Goal: Task Accomplishment & Management: Use online tool/utility

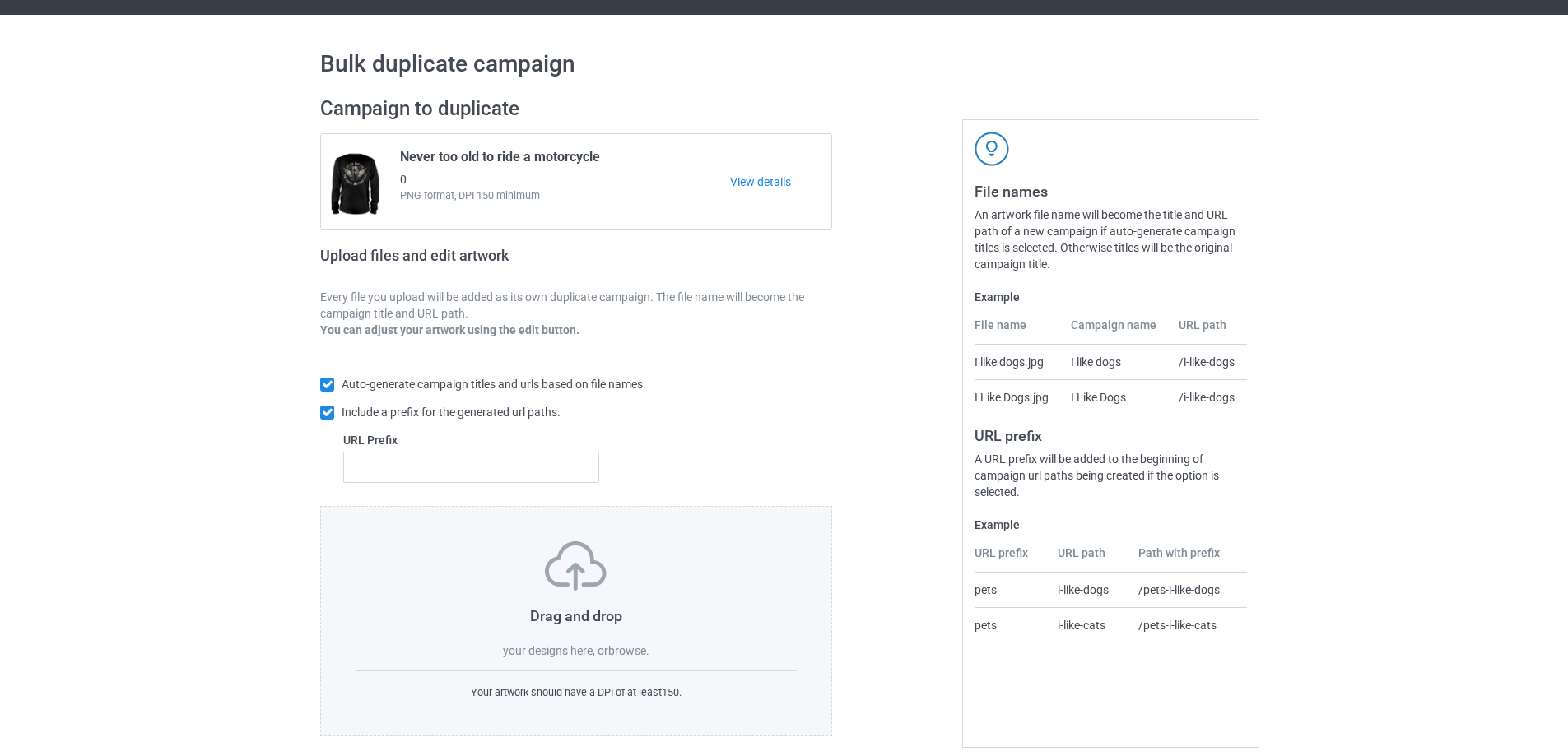
scroll to position [46, 0]
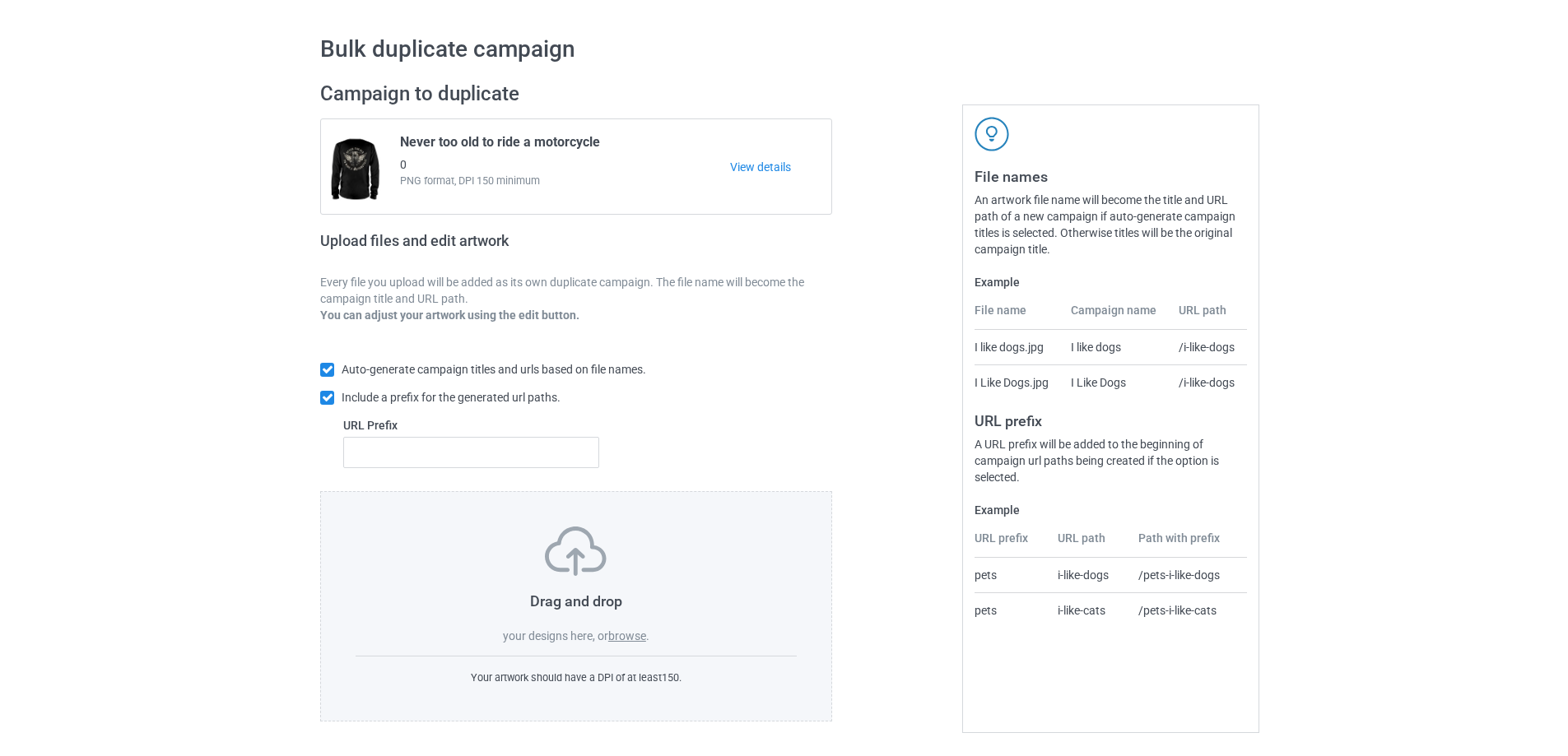
click at [621, 630] on label "browse" at bounding box center [628, 636] width 38 height 13
click at [0, 0] on input "browse" at bounding box center [0, 0] width 0 height 0
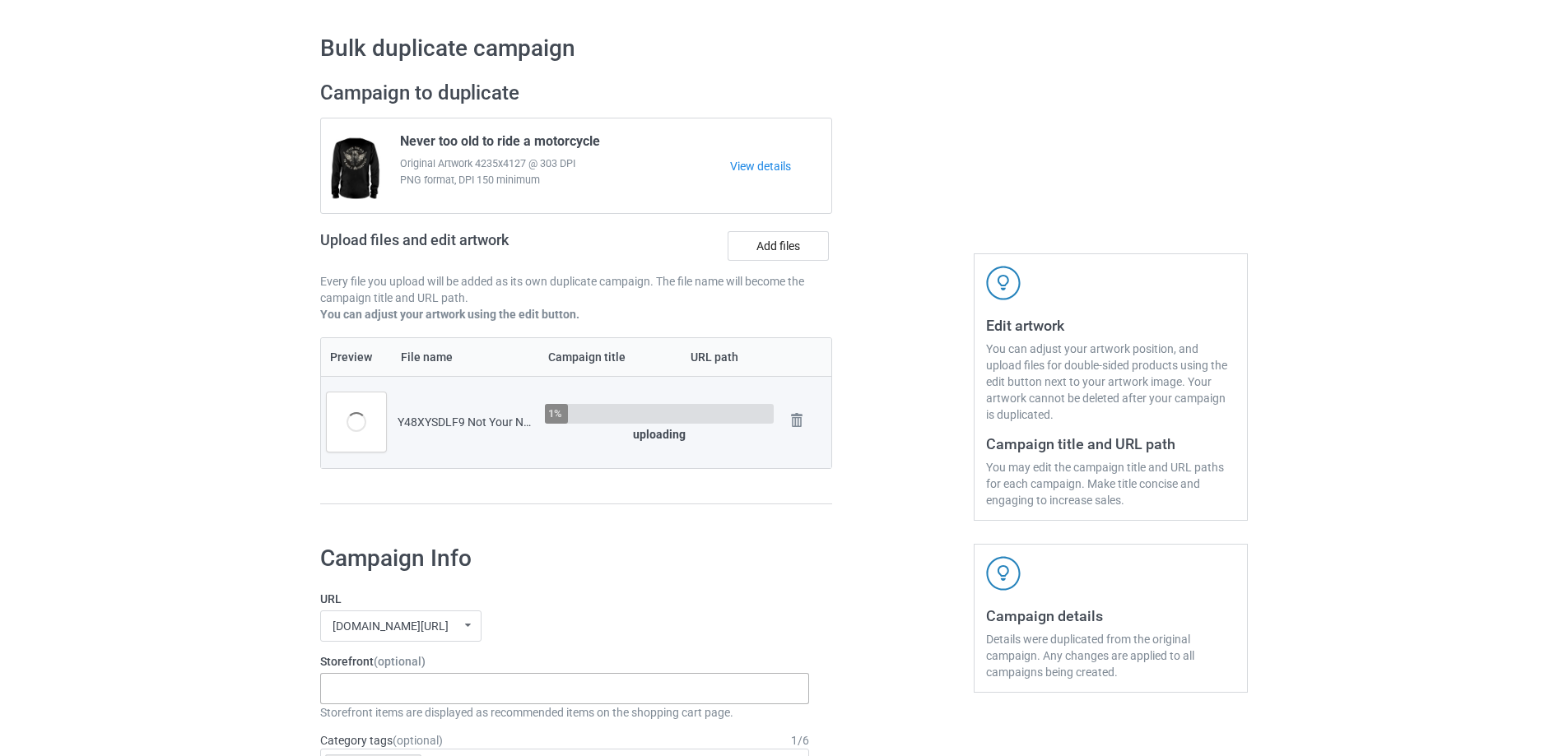
click at [384, 694] on div "Gifts For Bikers No Hobby [DATE] Hide And Seek World Champion Sasquatch I Love …" at bounding box center [564, 689] width 489 height 31
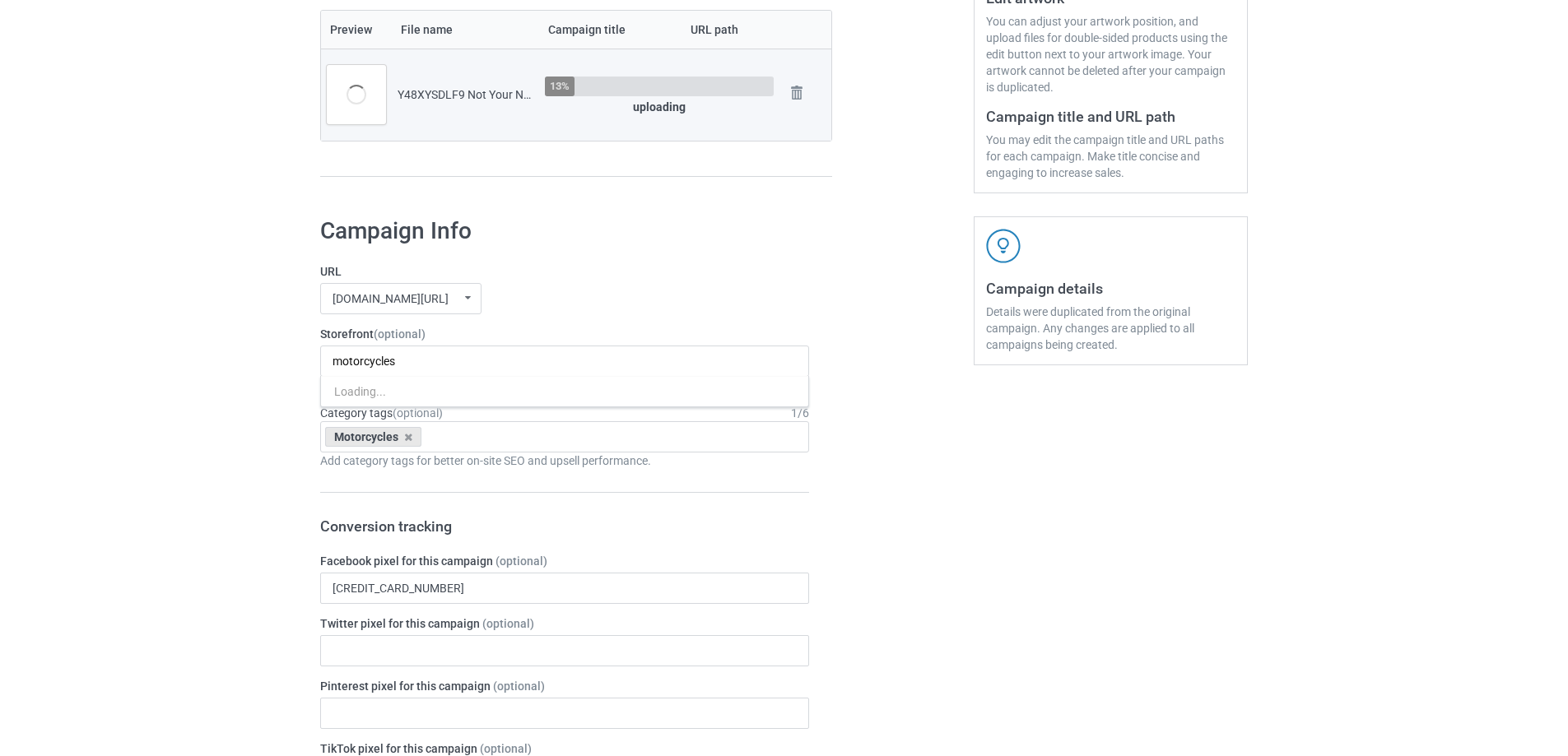
scroll to position [375, 0]
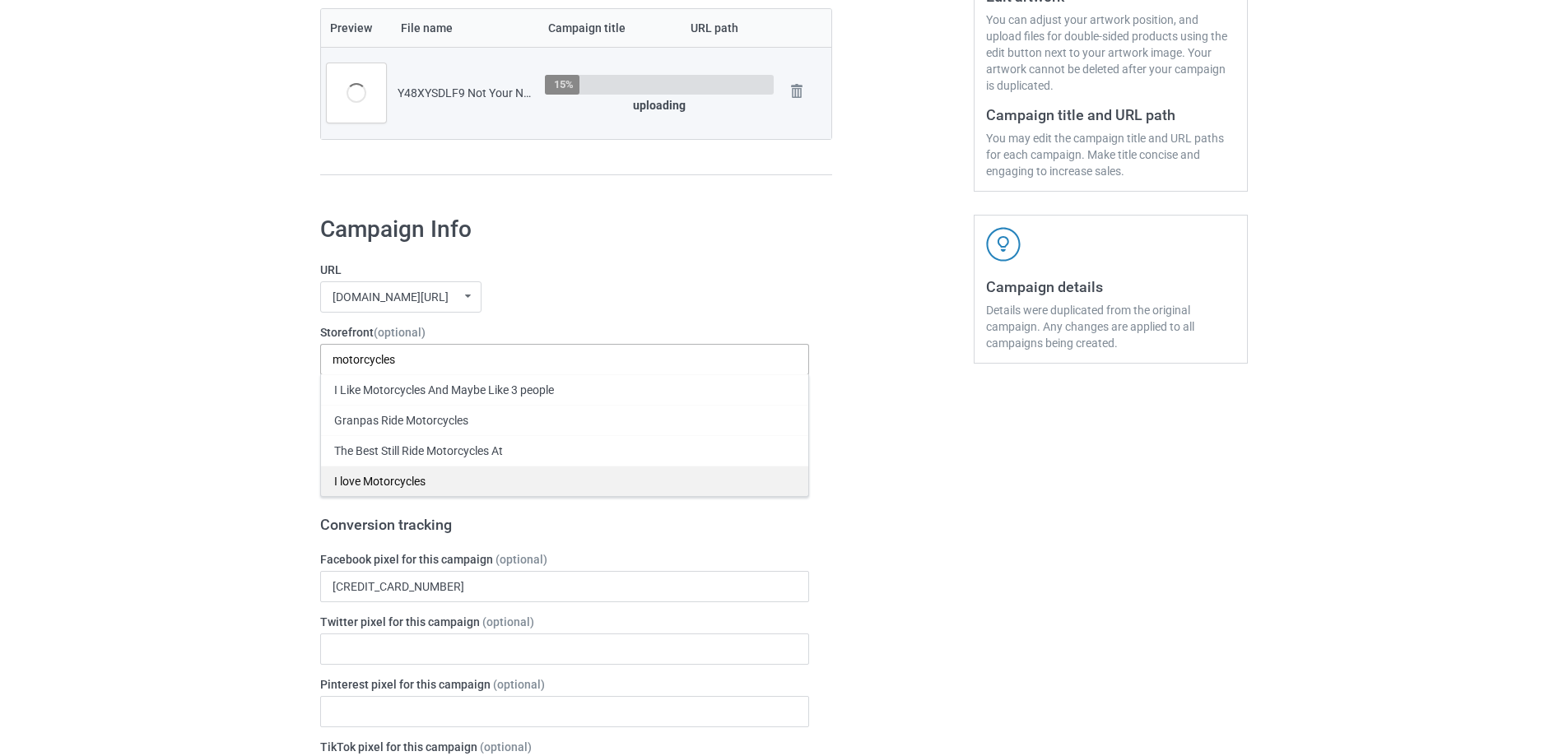
type input "motorcycles"
click at [388, 487] on div "I love Motorcycles" at bounding box center [564, 480] width 487 height 30
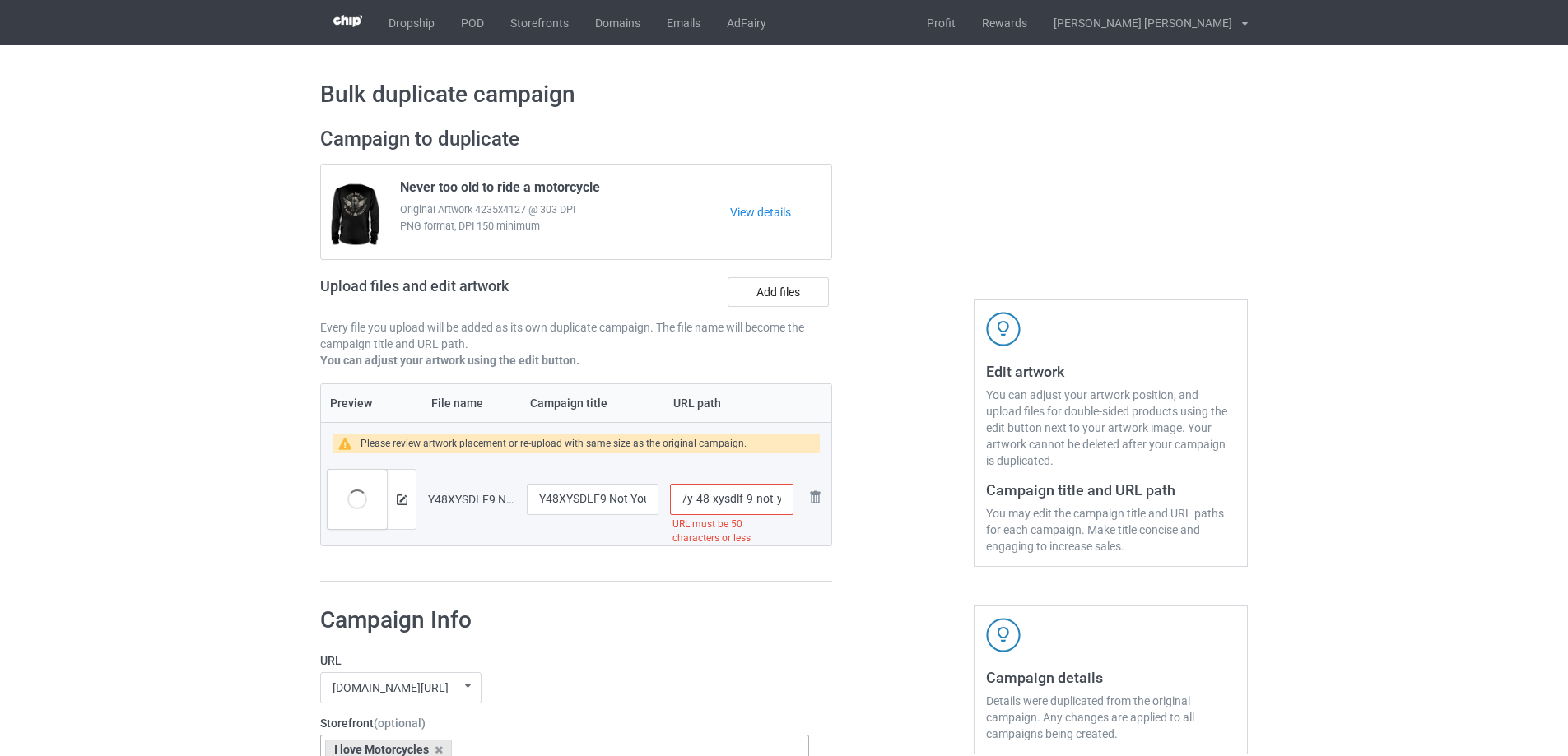
drag, startPoint x: 741, startPoint y: 498, endPoint x: 373, endPoint y: 498, distance: 368.0
click at [373, 498] on tr "Preview and edit artwork Y48XYSDLF9 Not Your Next Roadkill Funny Motorcycle.png…" at bounding box center [576, 499] width 510 height 92
type input "/not-your-next-roadkill-funny-motorcycle"
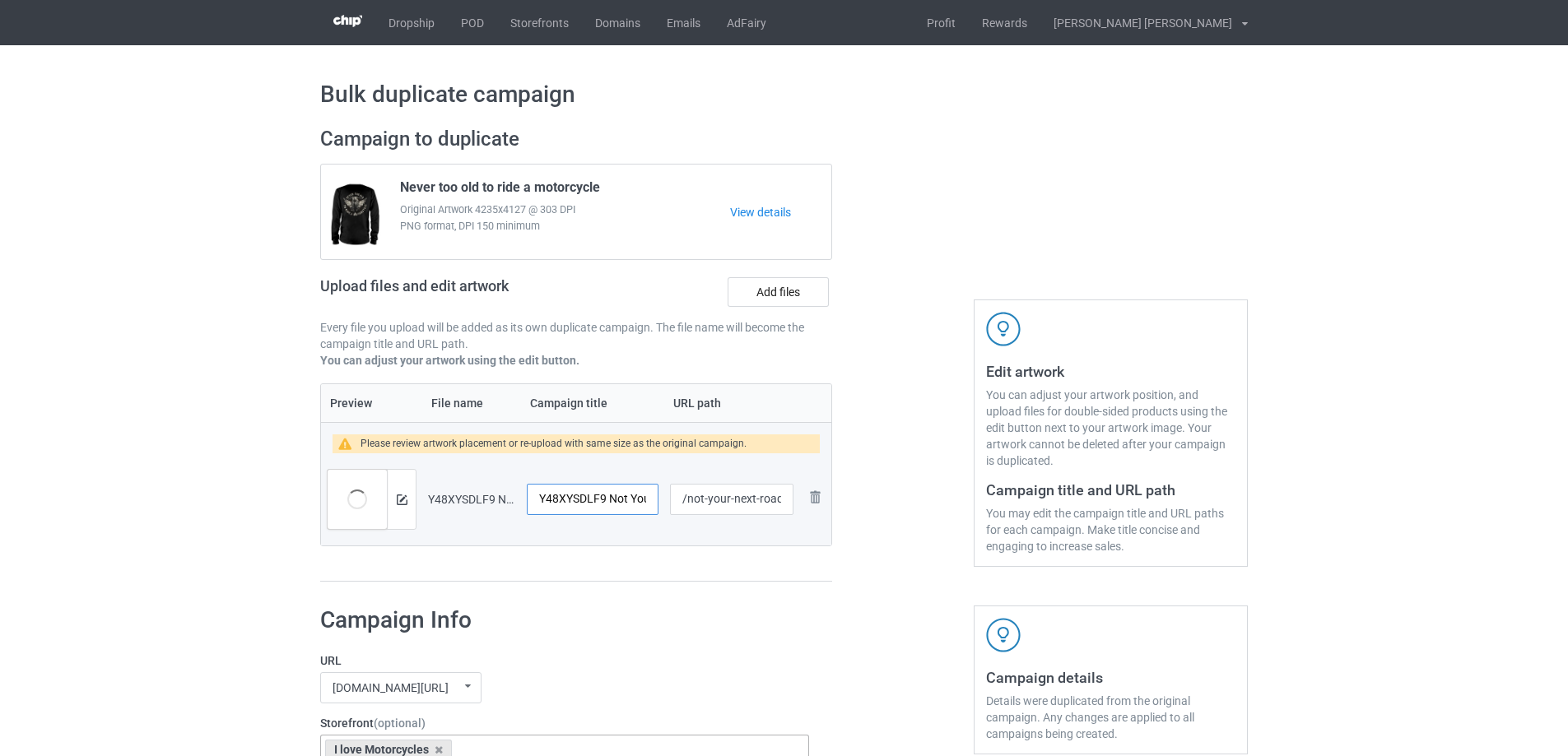
drag, startPoint x: 611, startPoint y: 501, endPoint x: 0, endPoint y: 501, distance: 611.0
type input "Not Your Next Roadkill Funny Motorcycle"
click at [897, 447] on div at bounding box center [903, 354] width 118 height 479
click at [404, 501] on img at bounding box center [402, 500] width 11 height 11
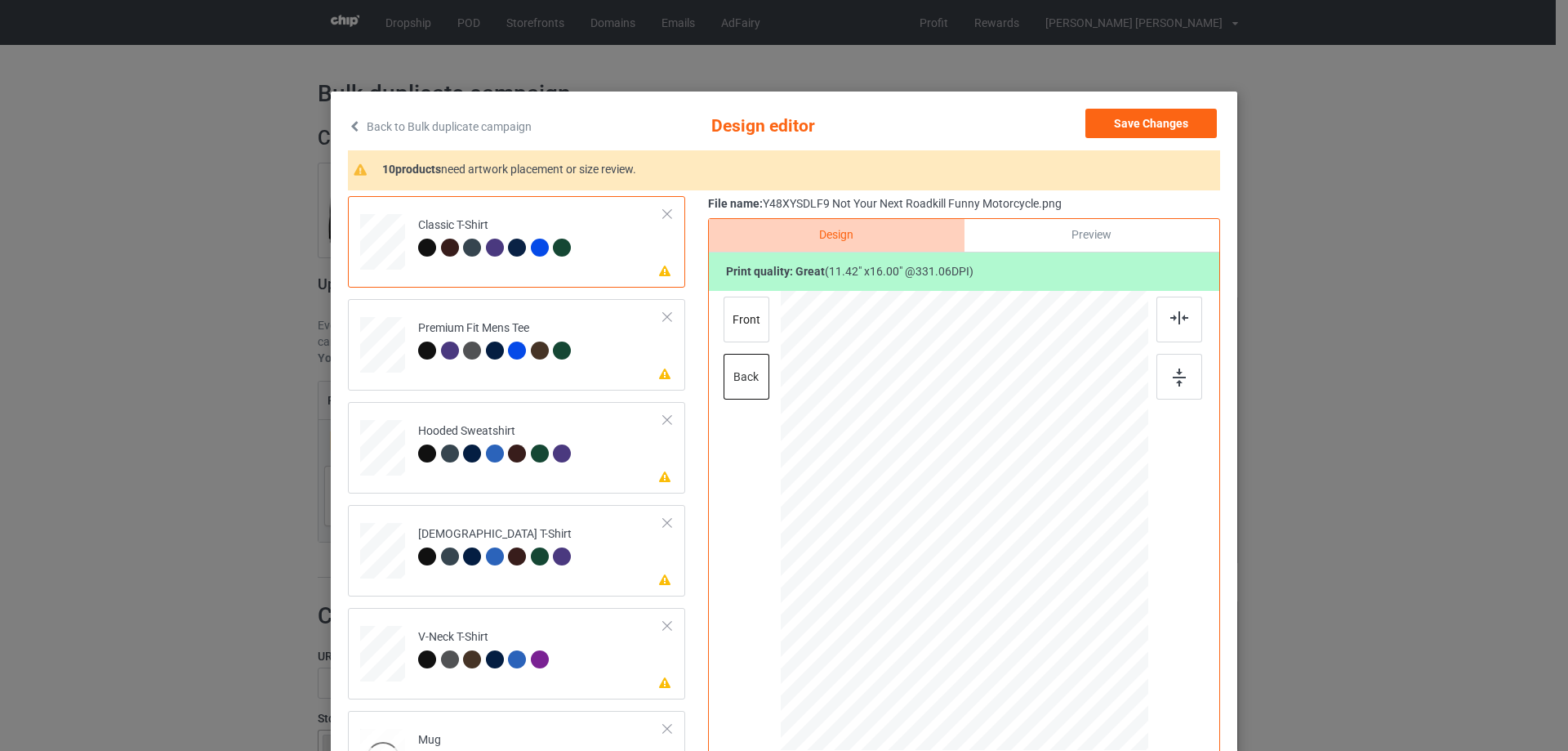
scroll to position [381, 0]
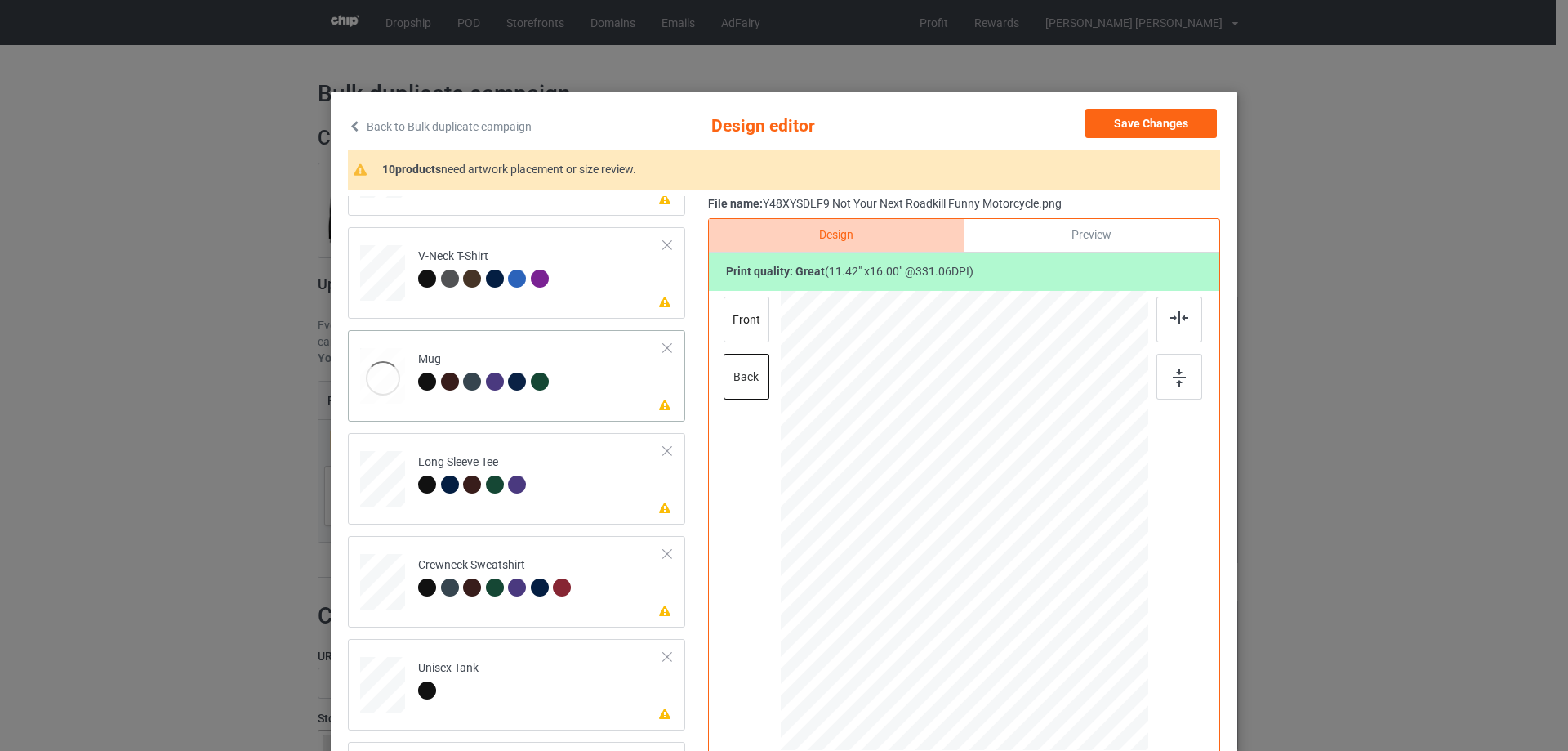
click at [370, 375] on div at bounding box center [383, 378] width 45 height 61
drag, startPoint x: 1068, startPoint y: 676, endPoint x: 1010, endPoint y: 604, distance: 92.5
click at [1014, 604] on div at bounding box center [1020, 599] width 14 height 14
click at [662, 347] on div at bounding box center [667, 348] width 12 height 12
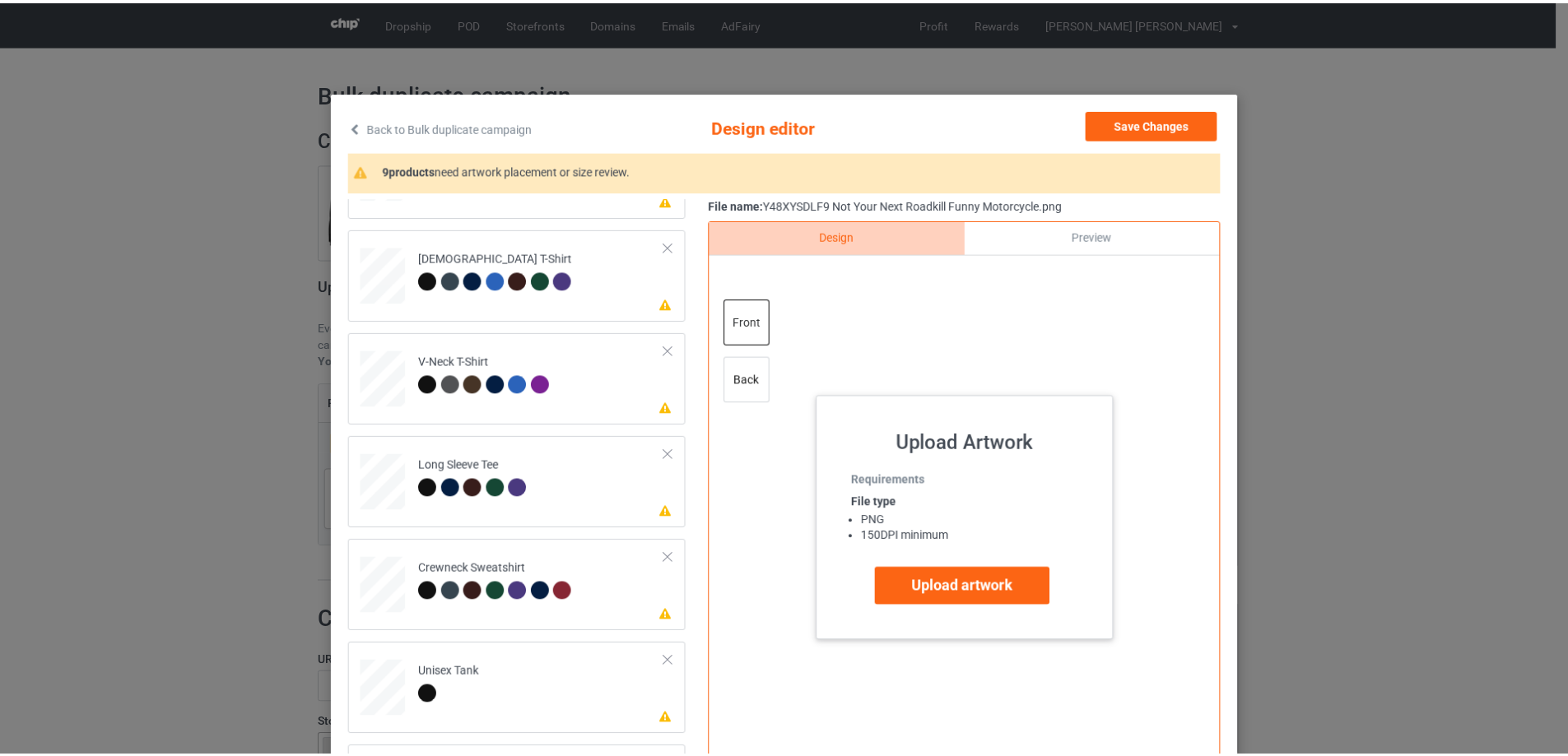
scroll to position [280, 0]
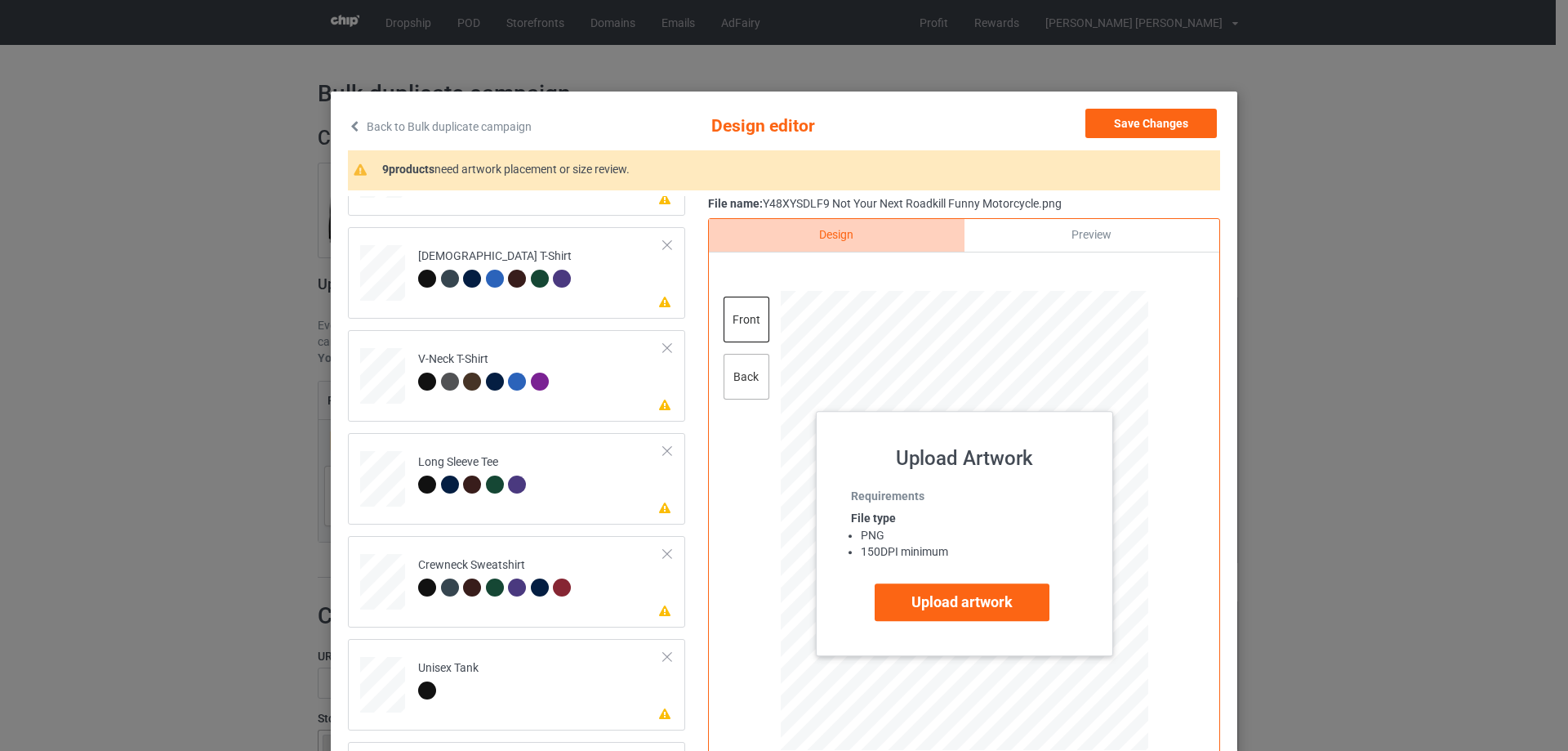
click at [731, 380] on div "back" at bounding box center [746, 376] width 46 height 46
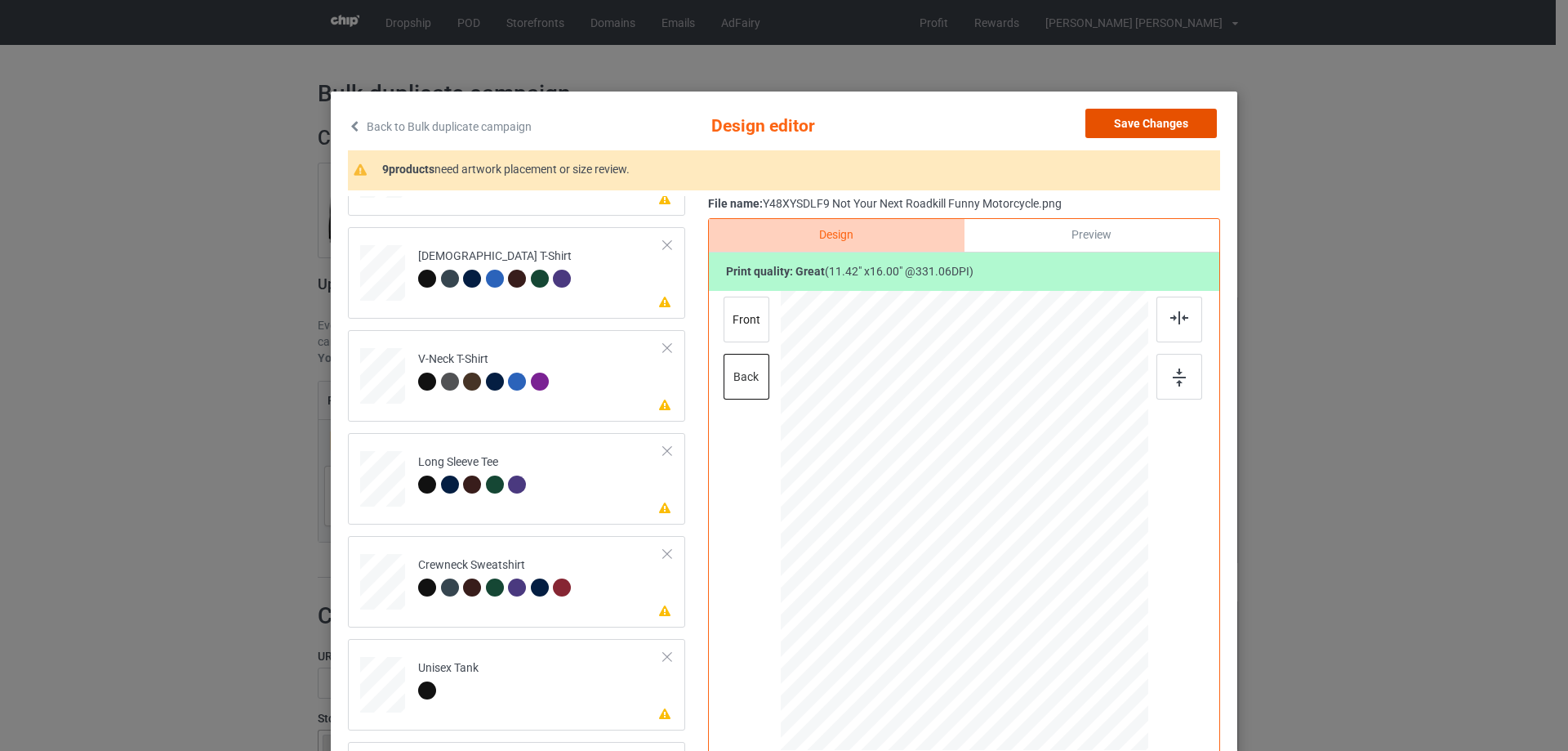
click at [1110, 122] on button "Save Changes" at bounding box center [1151, 123] width 131 height 30
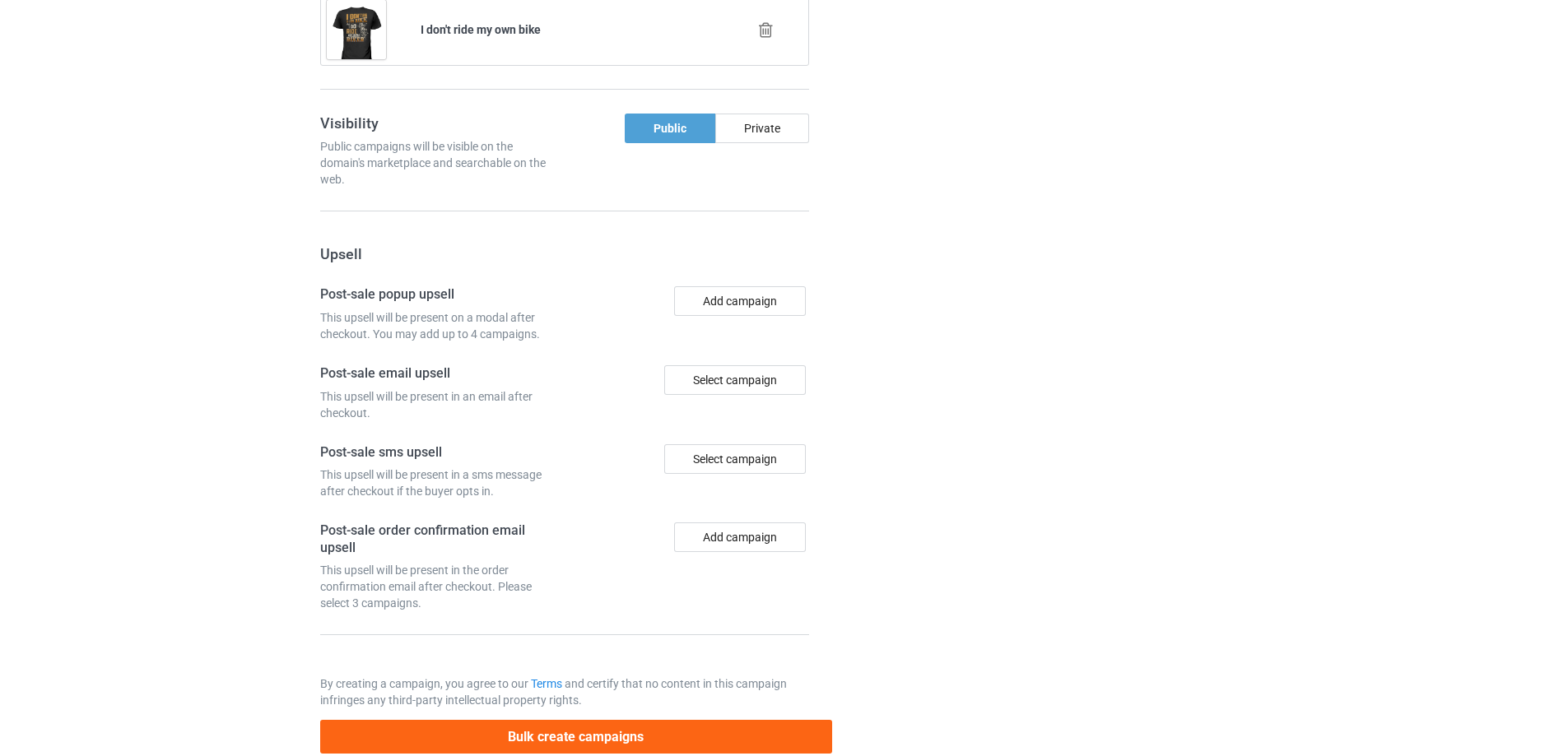
scroll to position [1611, 0]
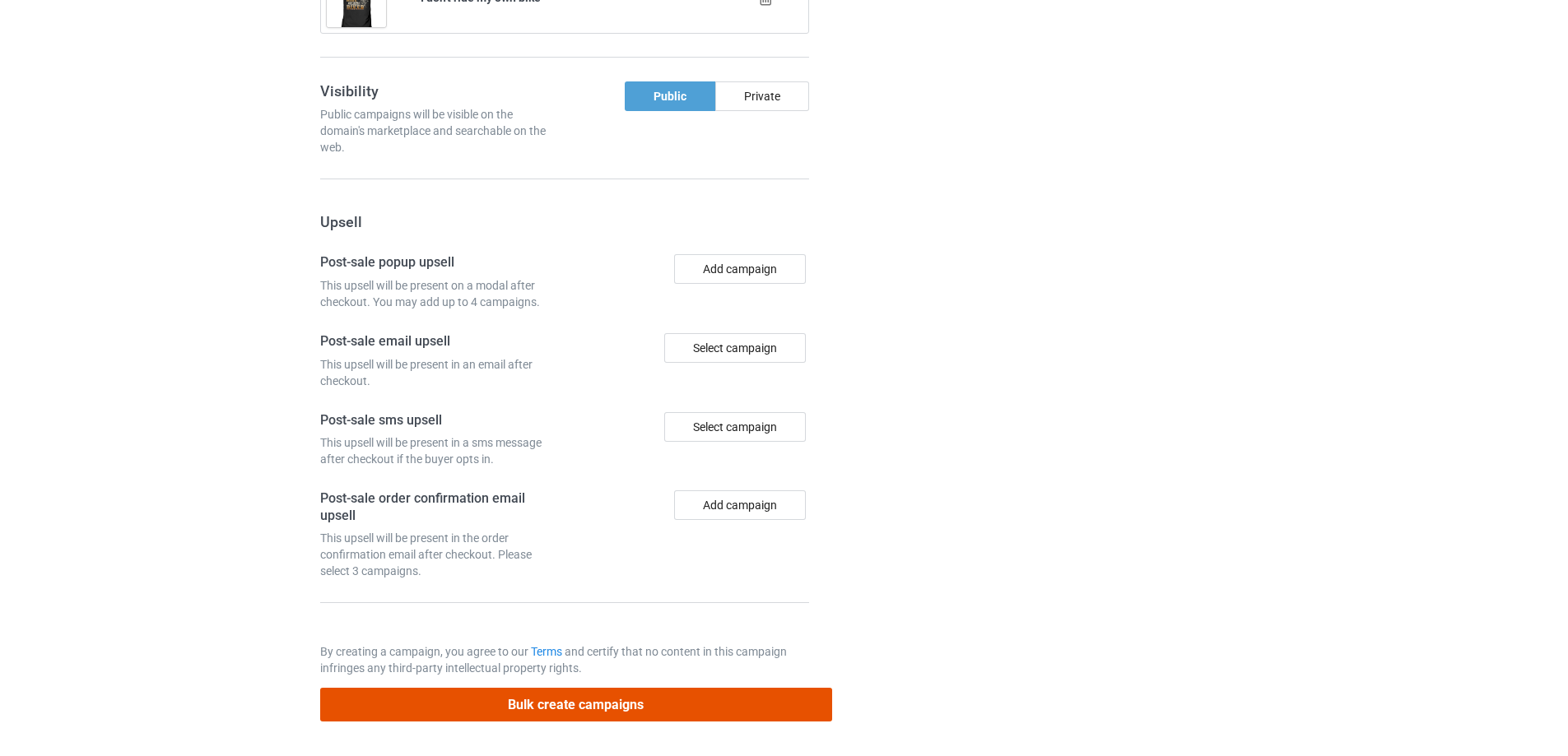
click at [567, 700] on button "Bulk create campaigns" at bounding box center [576, 704] width 512 height 34
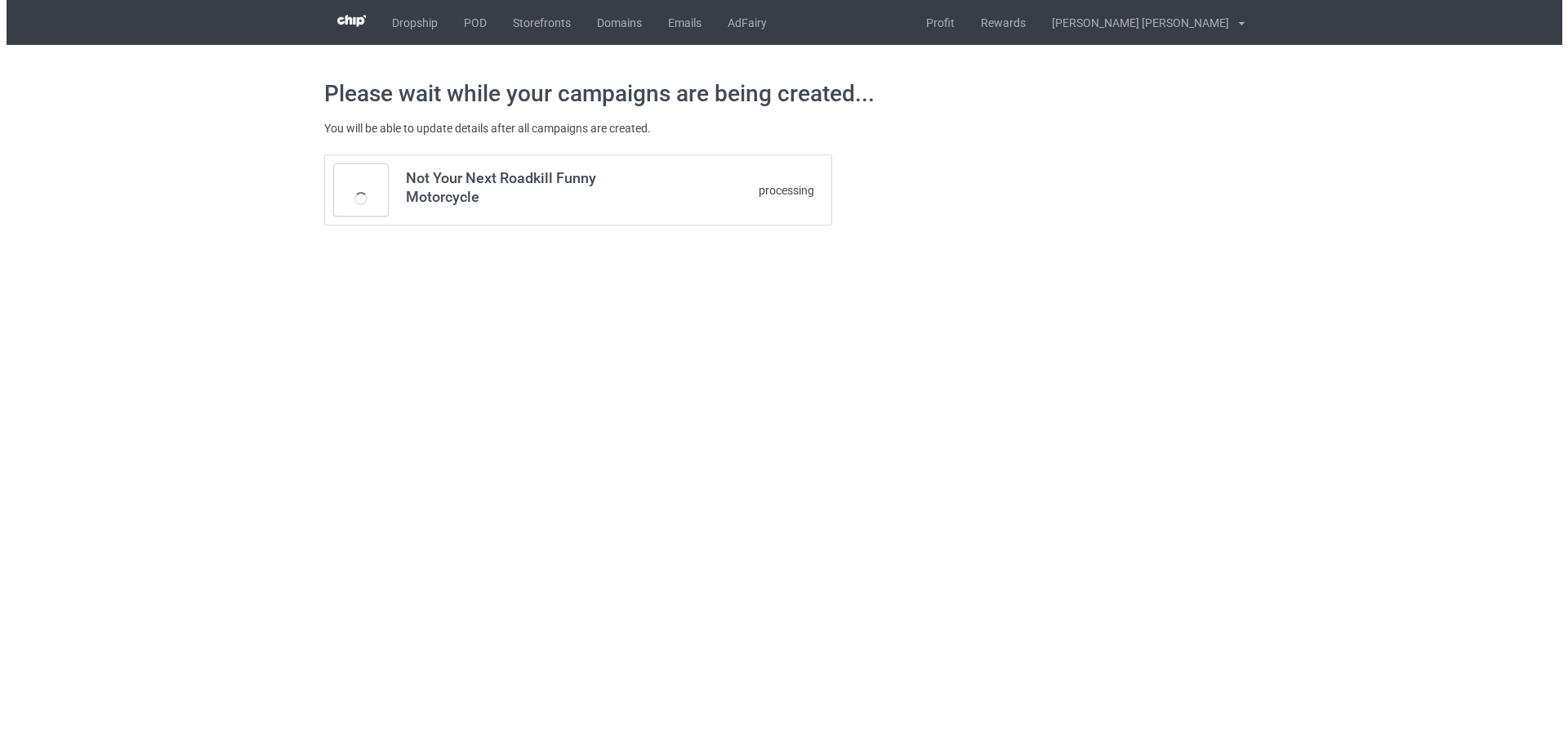
scroll to position [0, 0]
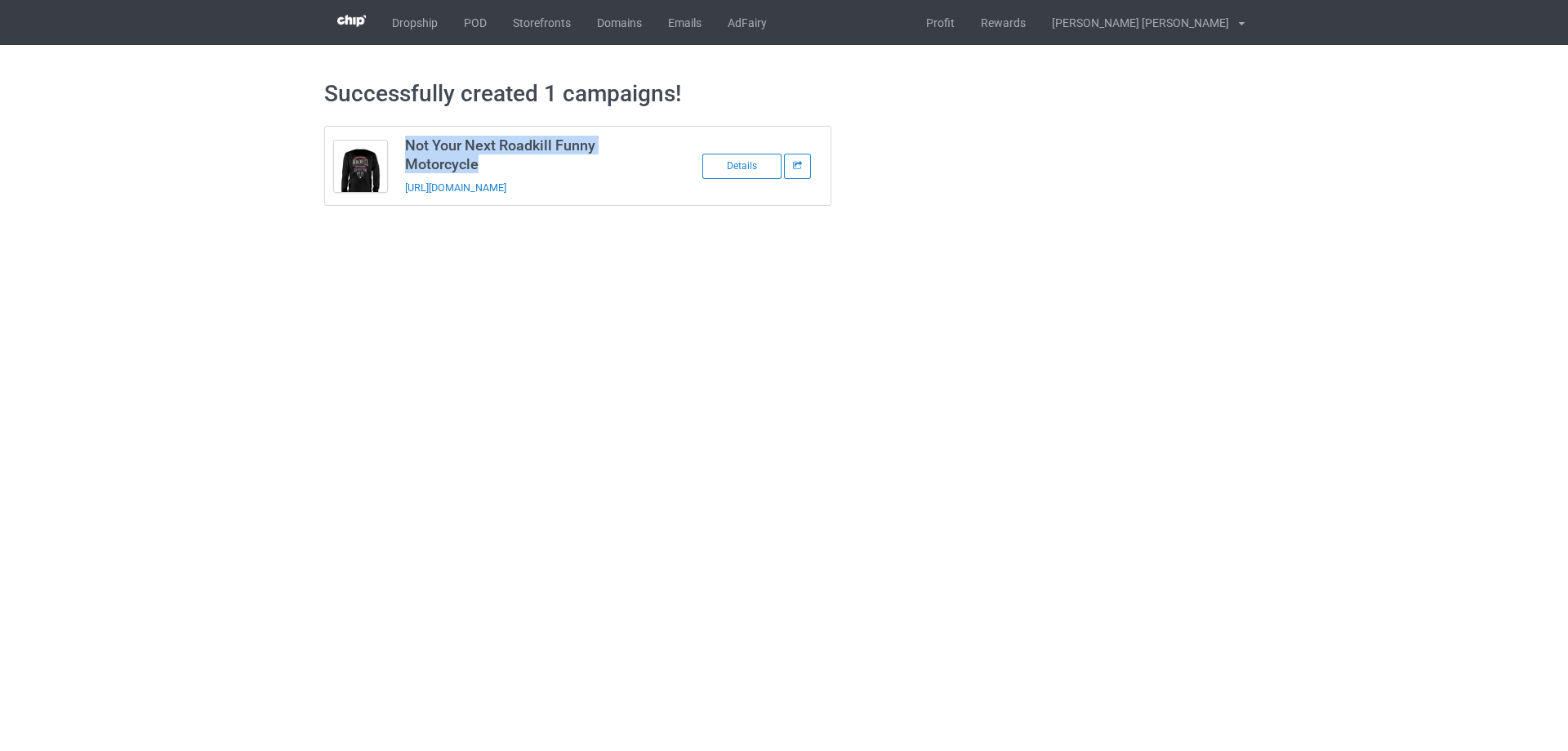
drag, startPoint x: 482, startPoint y: 166, endPoint x: 402, endPoint y: 131, distance: 87.3
click at [402, 131] on td "Not Your Next Roadkill Funny Motorcycle [URL][DOMAIN_NAME]" at bounding box center [534, 166] width 276 height 79
copy h3 "Not Your Next Roadkill Funny Motorcycle"
click at [513, 165] on h3 "Not Your Next Roadkill Funny Motorcycle" at bounding box center [534, 155] width 258 height 38
drag, startPoint x: 496, startPoint y: 165, endPoint x: 403, endPoint y: 148, distance: 94.5
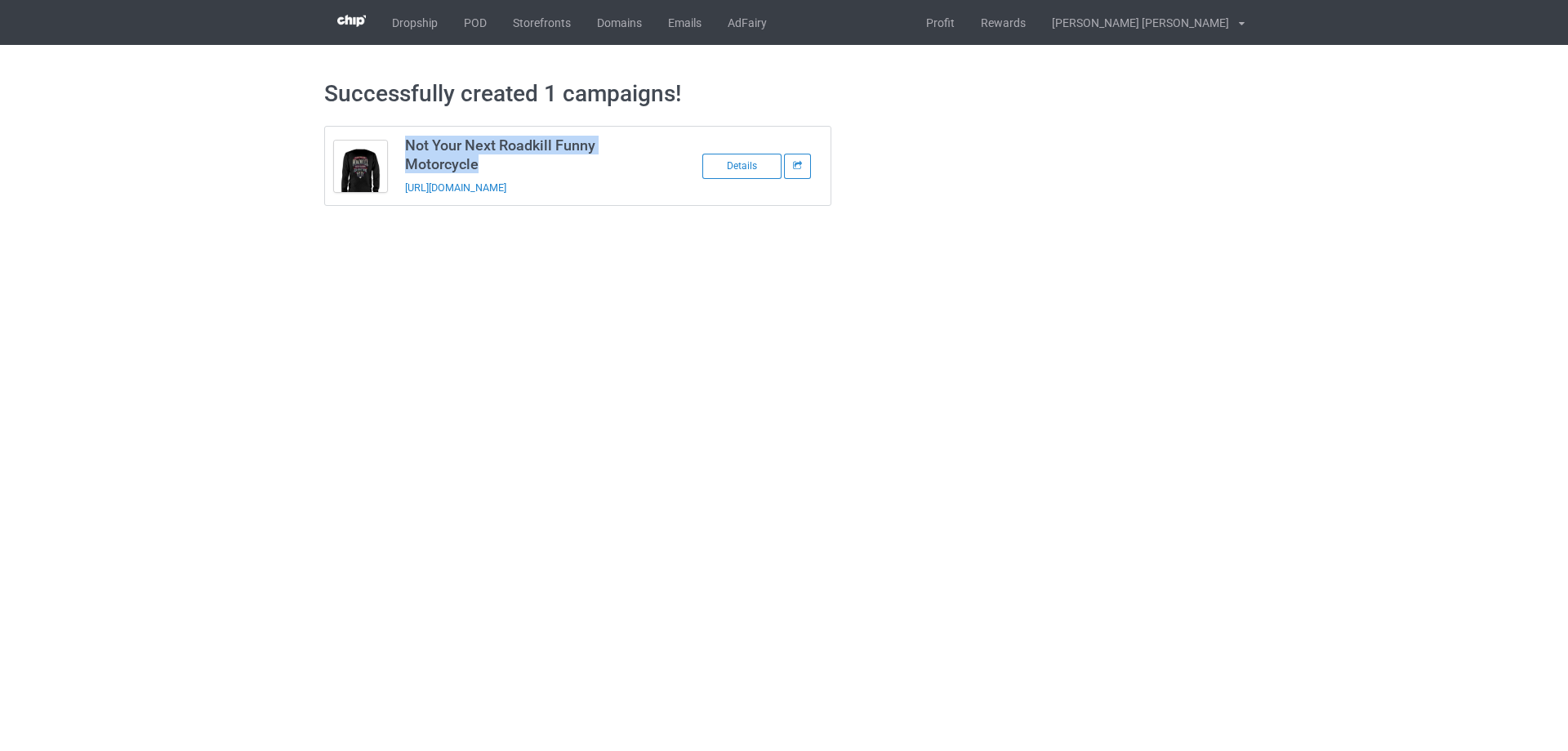
click at [403, 148] on td "Not Your Next Roadkill Funny Motorcycle [URL][DOMAIN_NAME]" at bounding box center [534, 166] width 276 height 79
copy h3 "Not Your Next Roadkill Funny Motorcycle"
click at [968, 29] on link "Profit" at bounding box center [940, 23] width 55 height 45
